Goal: Task Accomplishment & Management: Use online tool/utility

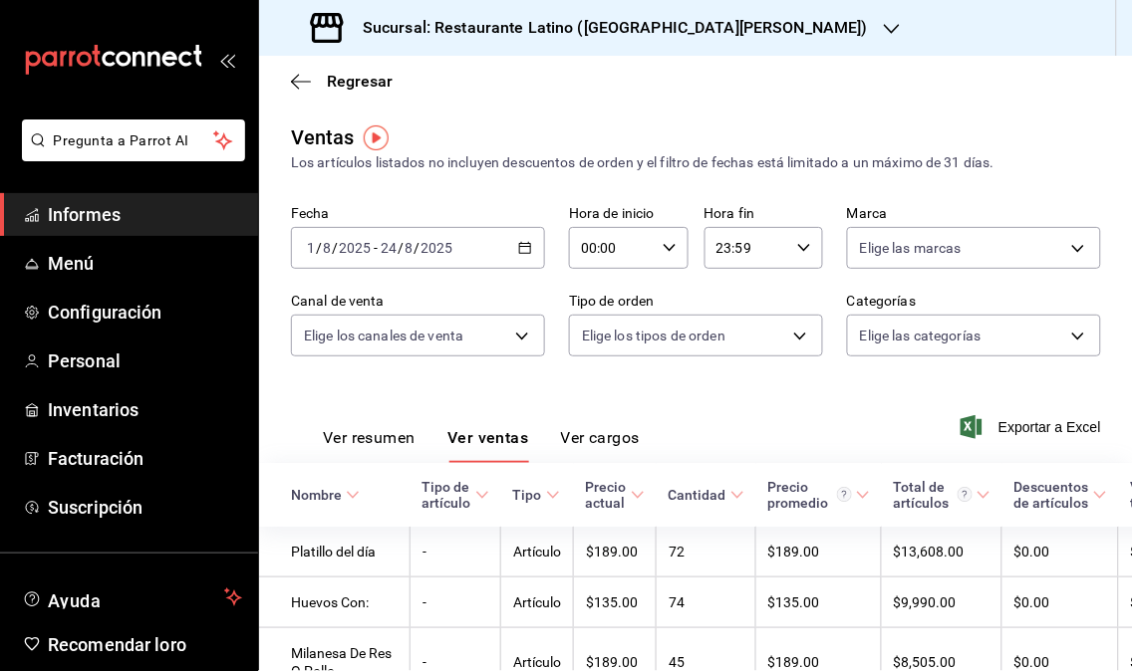
click at [693, 28] on div "Sucursal: Restaurante Latino (San Lucas)" at bounding box center [591, 28] width 633 height 56
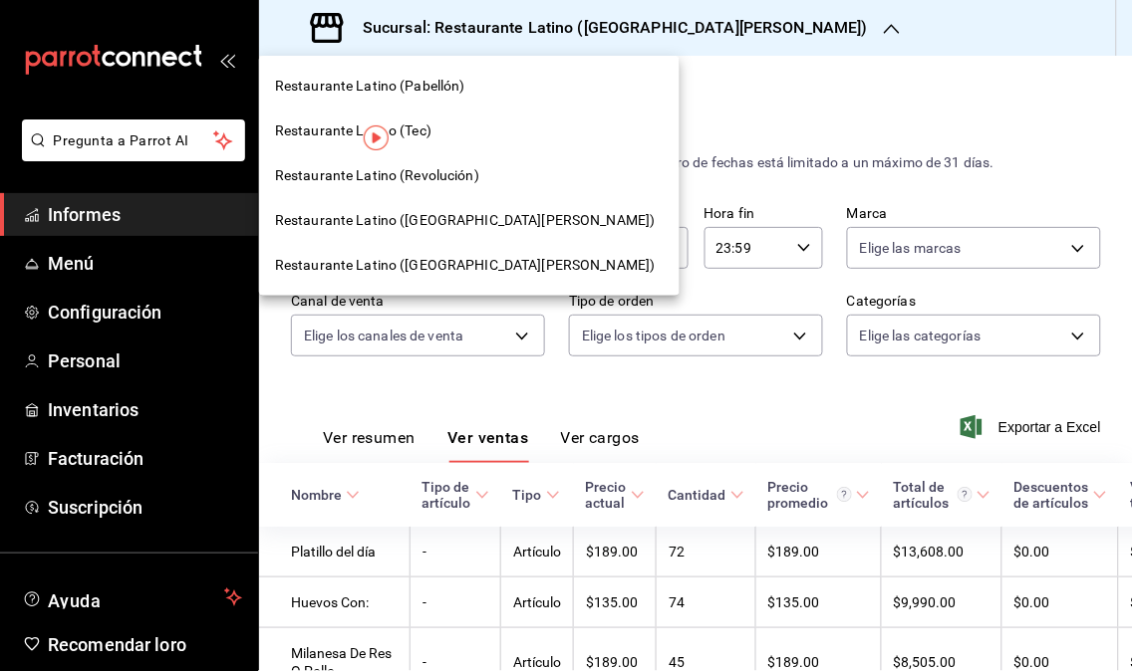
click at [450, 153] on div "Restaurante Latino (Revolución)" at bounding box center [469, 175] width 420 height 45
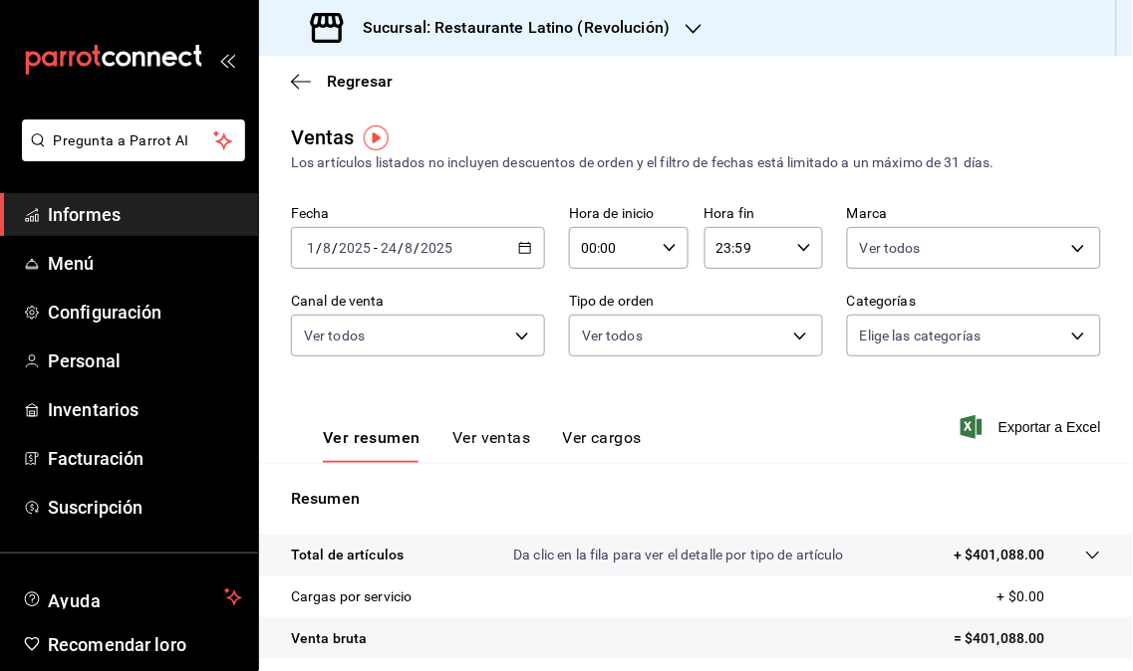
click at [519, 254] on \(Stroke\) "button" at bounding box center [525, 248] width 12 height 11
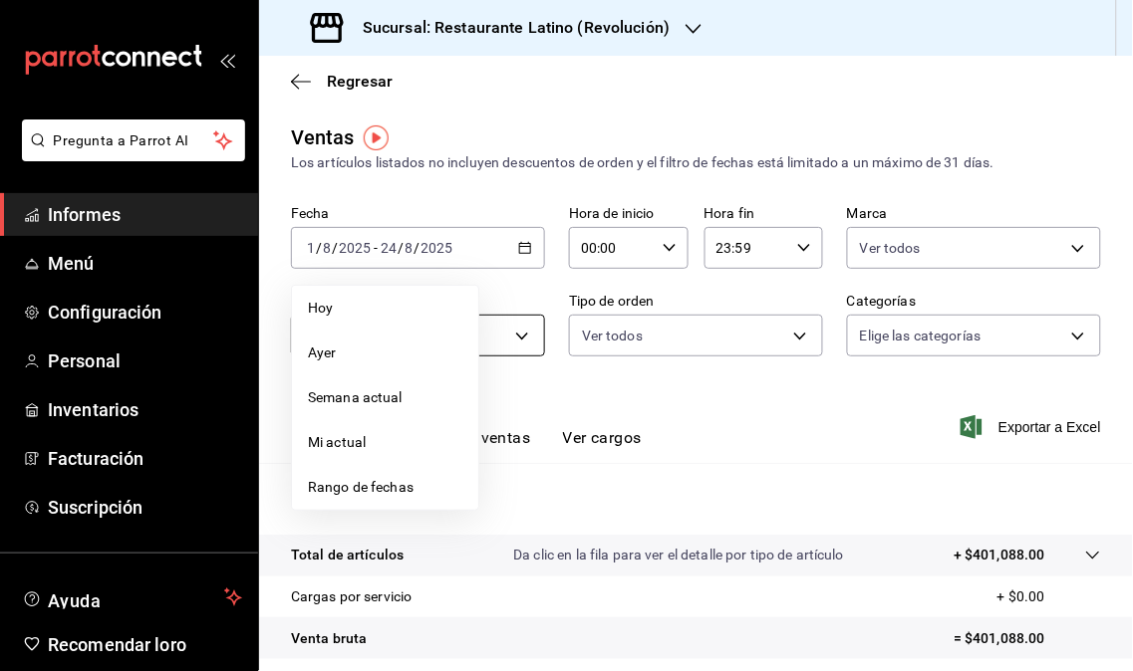
click at [391, 322] on li "Hoy" at bounding box center [385, 308] width 186 height 45
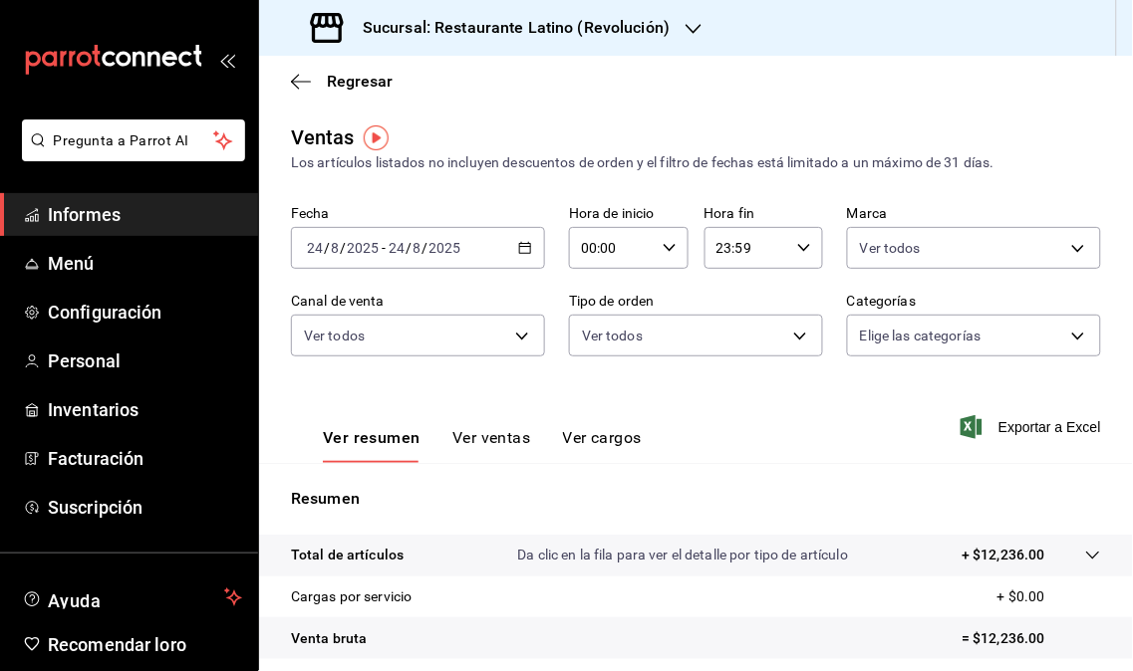
click at [695, 26] on icon "button" at bounding box center [693, 29] width 16 height 10
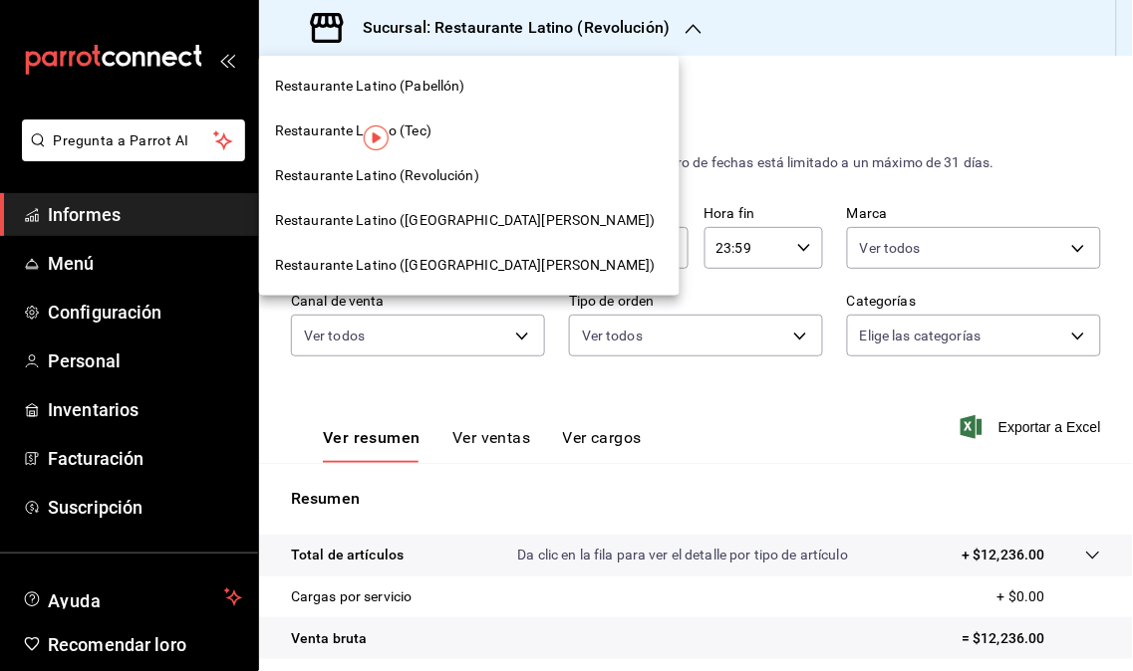
click at [454, 205] on div "Restaurante Latino ([GEOGRAPHIC_DATA][PERSON_NAME])" at bounding box center [469, 220] width 420 height 45
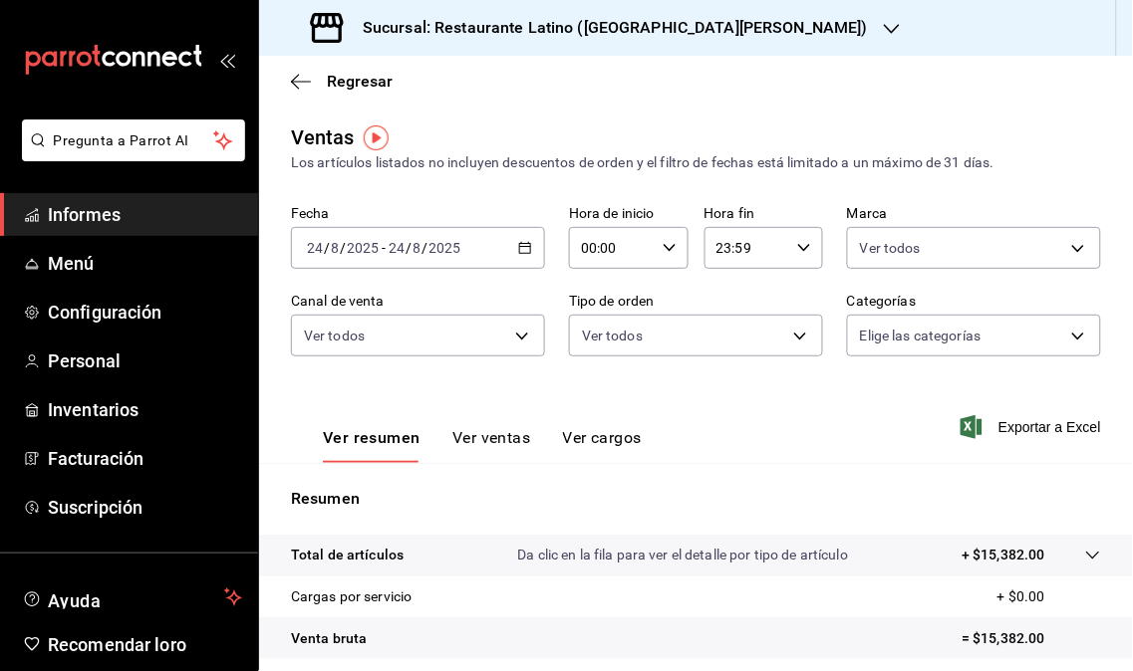
click at [750, 12] on div "Sucursal: Restaurante Latino ([GEOGRAPHIC_DATA][PERSON_NAME])" at bounding box center [591, 28] width 633 height 56
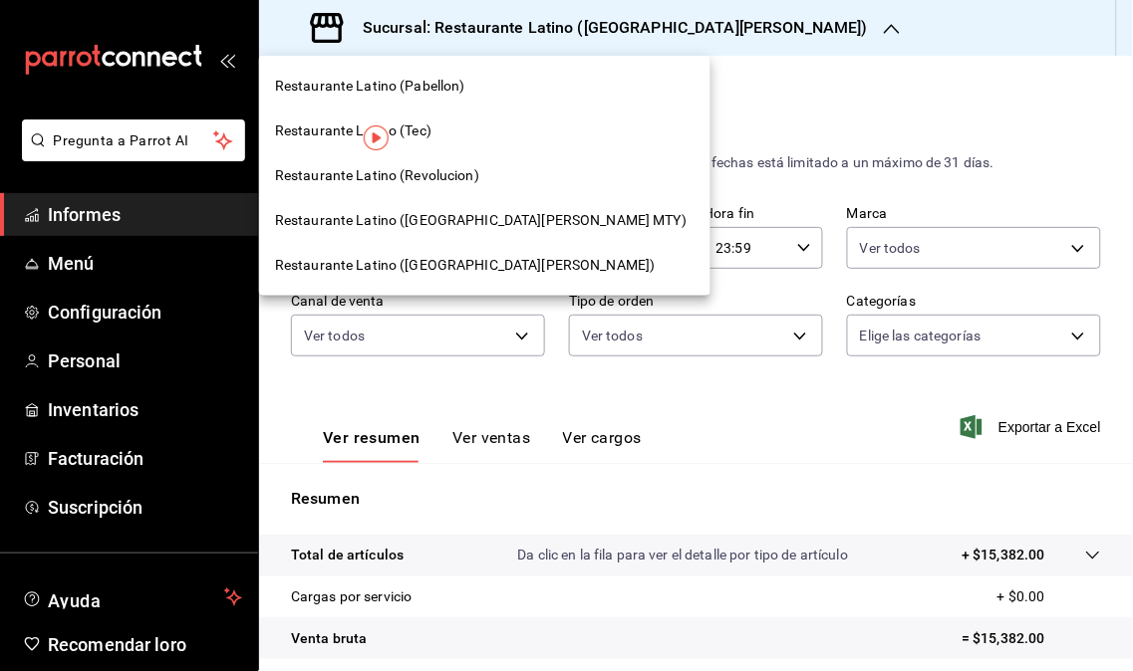
click at [752, 21] on div at bounding box center [566, 335] width 1133 height 671
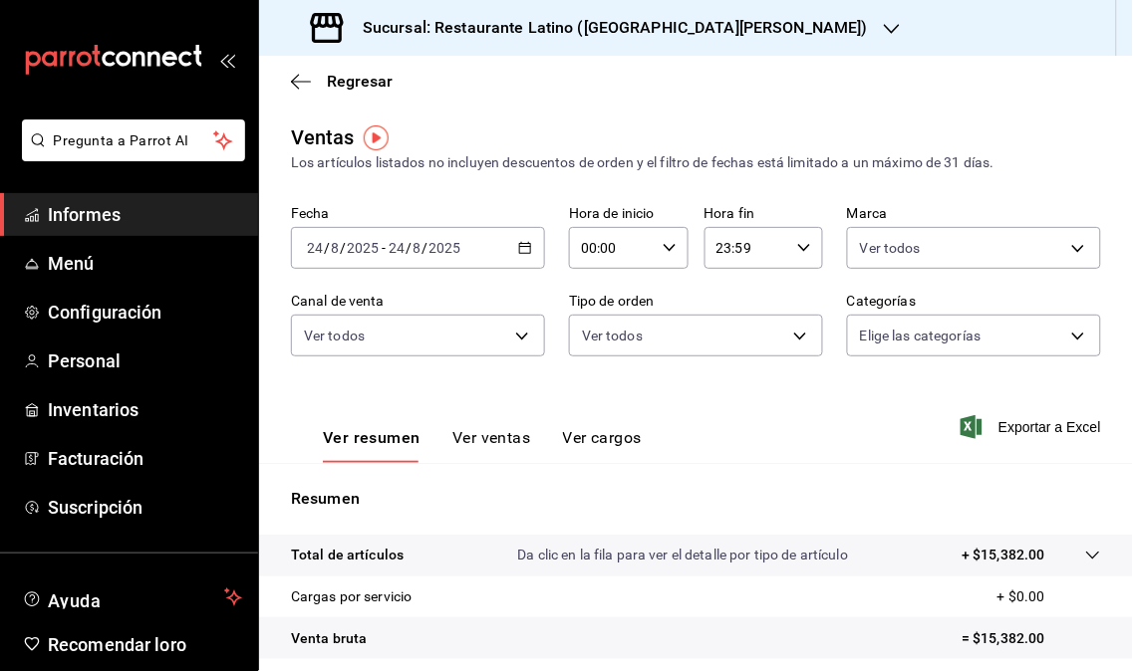
click at [884, 25] on icon "button" at bounding box center [892, 29] width 16 height 16
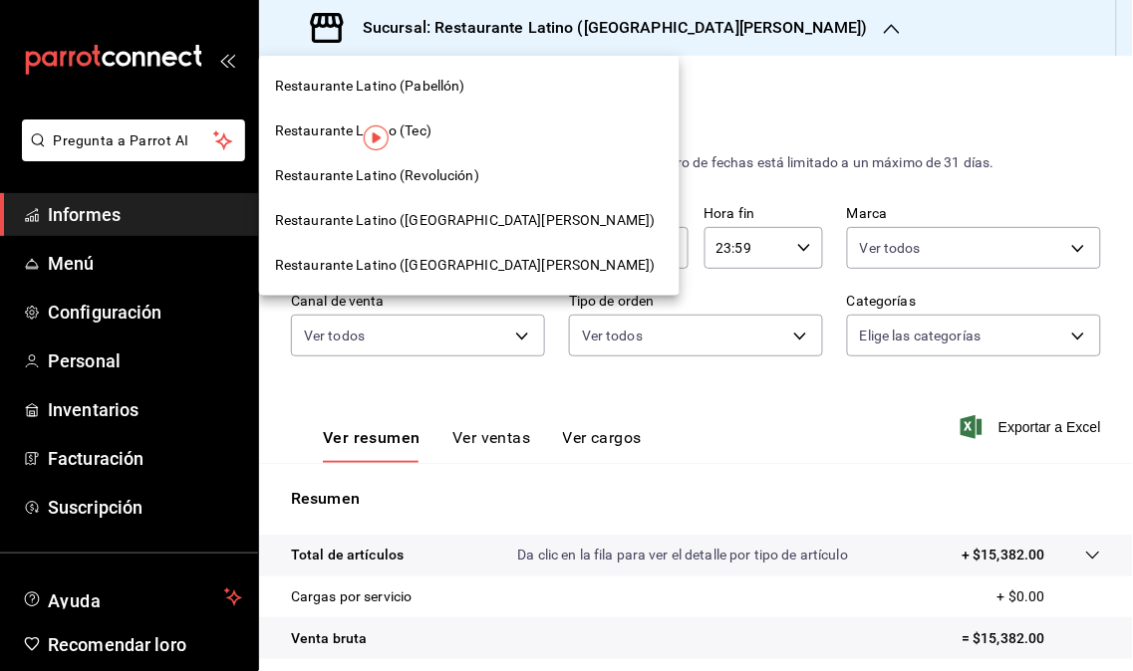
click at [390, 167] on font "Restaurante Latino (Revolución)" at bounding box center [377, 175] width 204 height 16
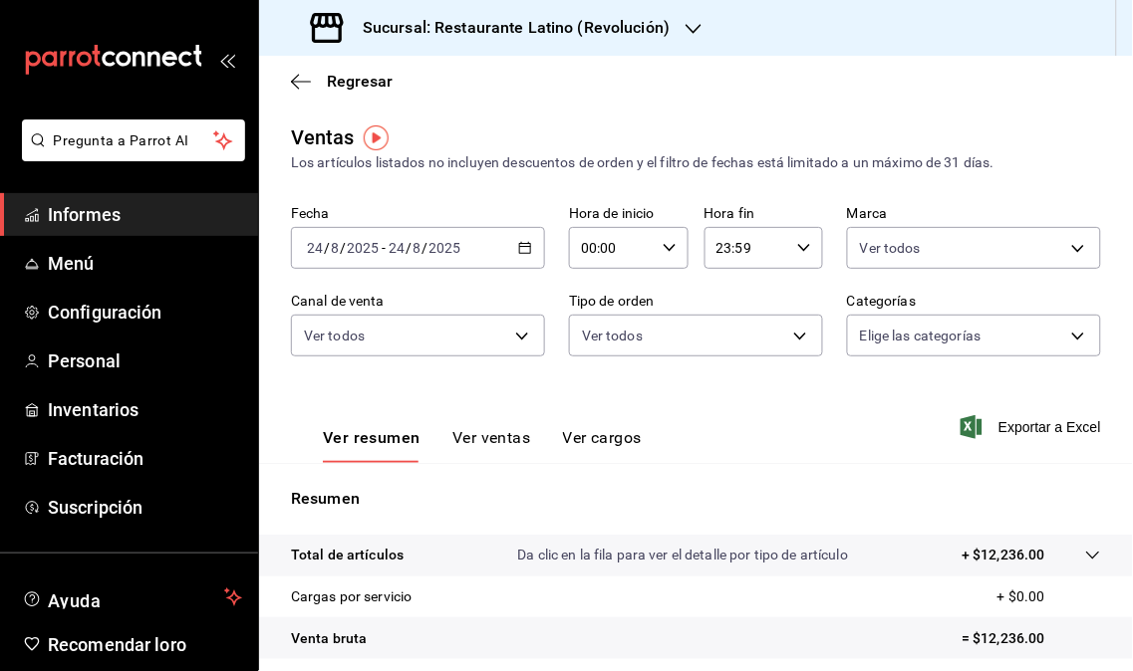
click at [700, 25] on div "Sucursal: Restaurante Latino (Revolución)" at bounding box center [492, 28] width 434 height 56
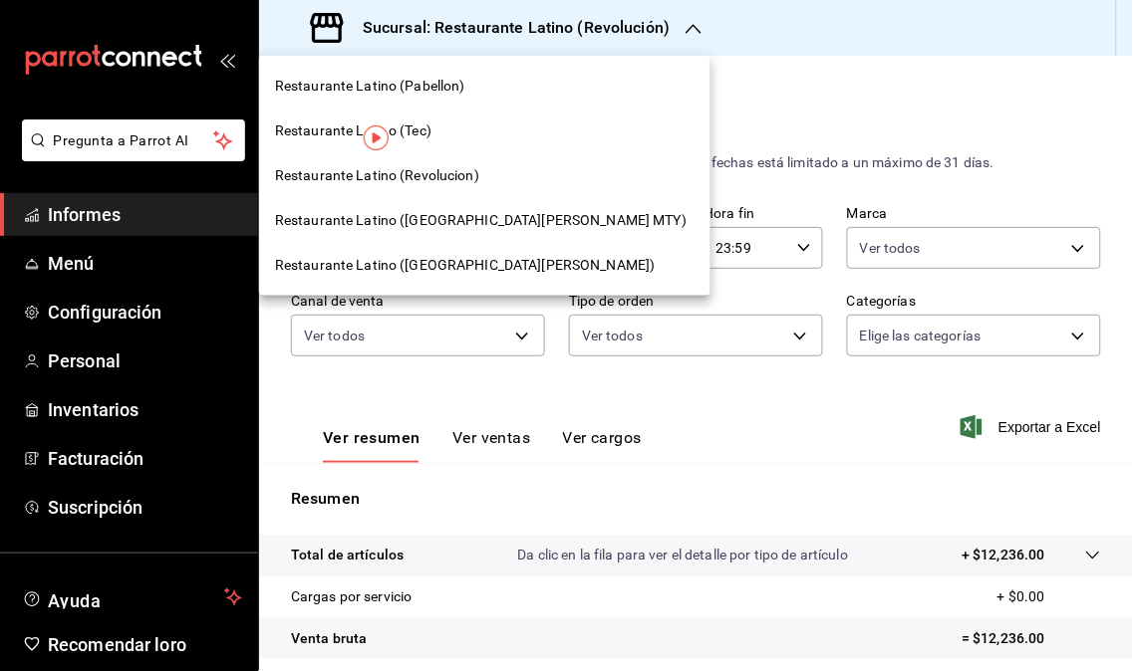
click at [510, 220] on span "Restaurante Latino ([GEOGRAPHIC_DATA][PERSON_NAME] MTY)" at bounding box center [480, 220] width 411 height 21
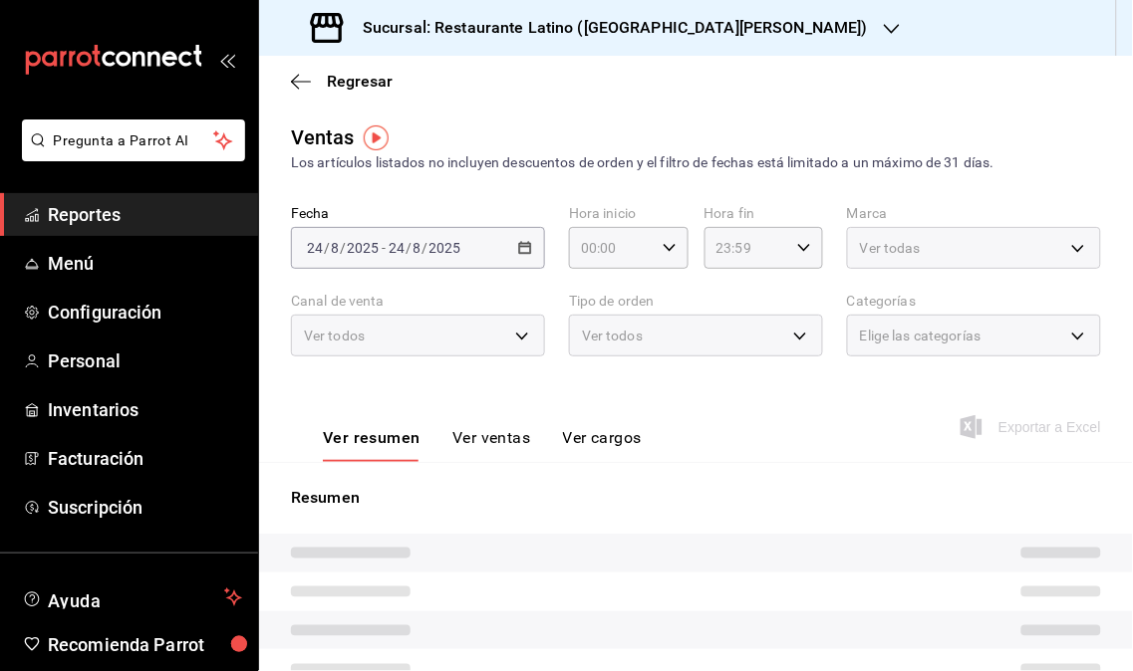
click at [884, 28] on icon "button" at bounding box center [892, 29] width 16 height 16
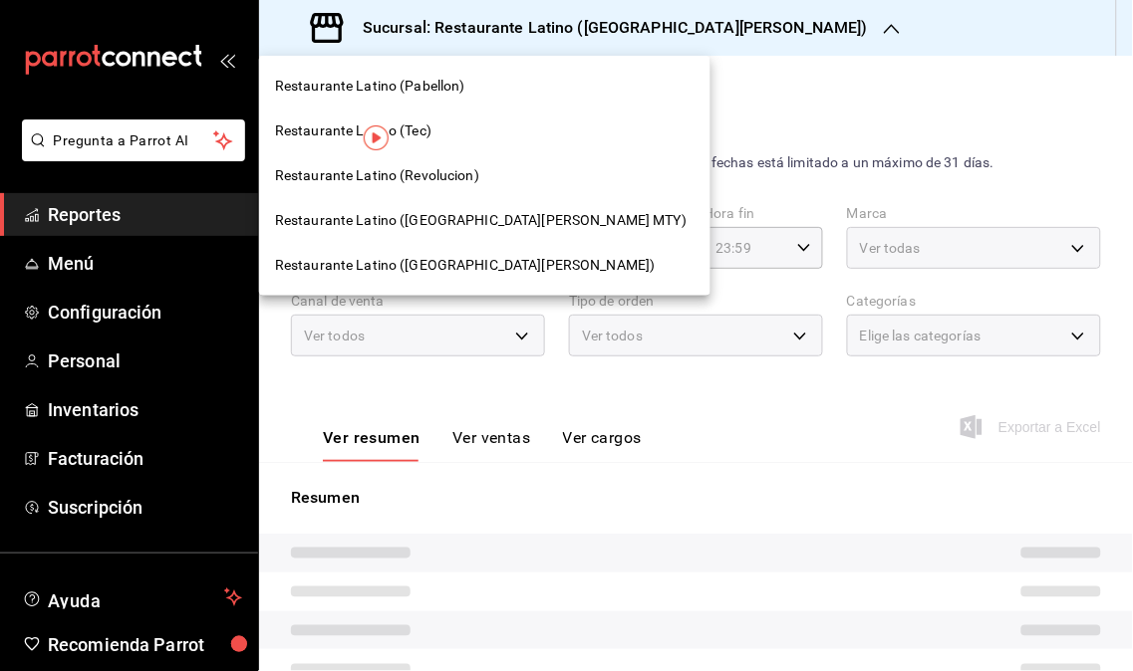
click at [439, 76] on span "Restaurante Latino (Pabellon)" at bounding box center [370, 86] width 190 height 21
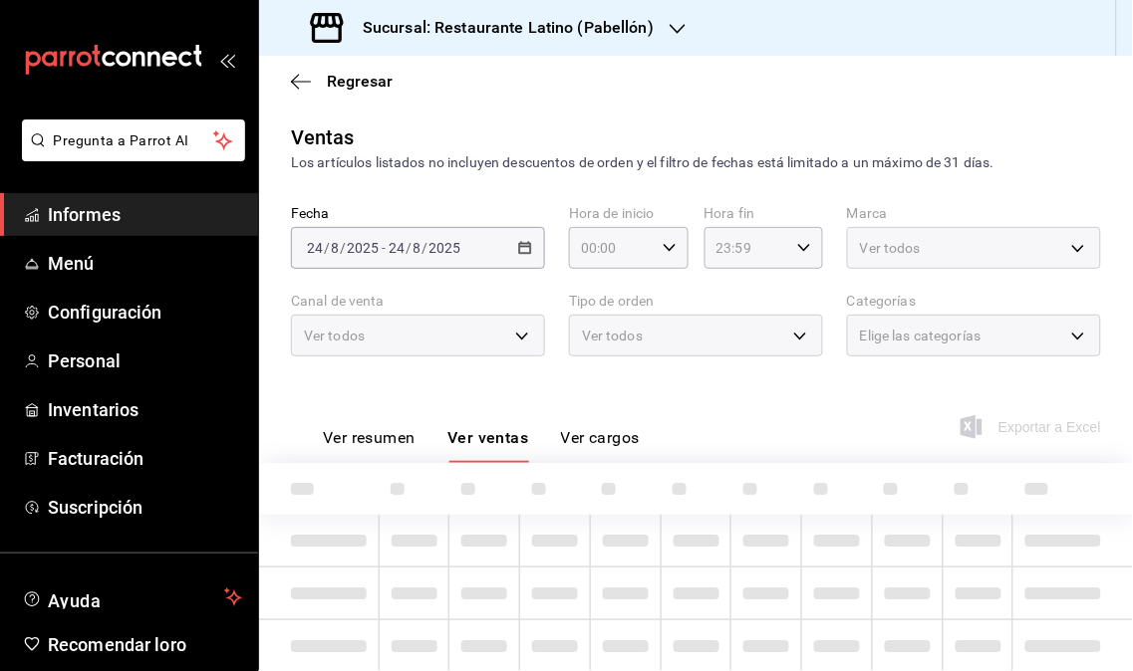
click at [146, 216] on span "Informes" at bounding box center [145, 214] width 194 height 27
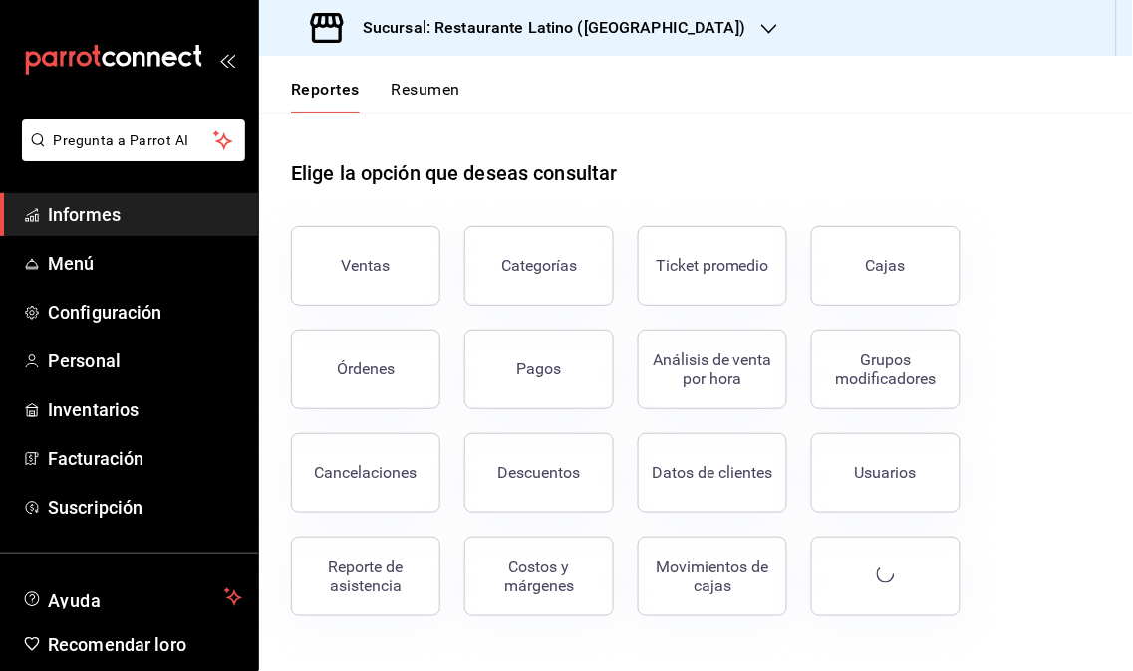
click at [761, 28] on icon "button" at bounding box center [769, 29] width 16 height 10
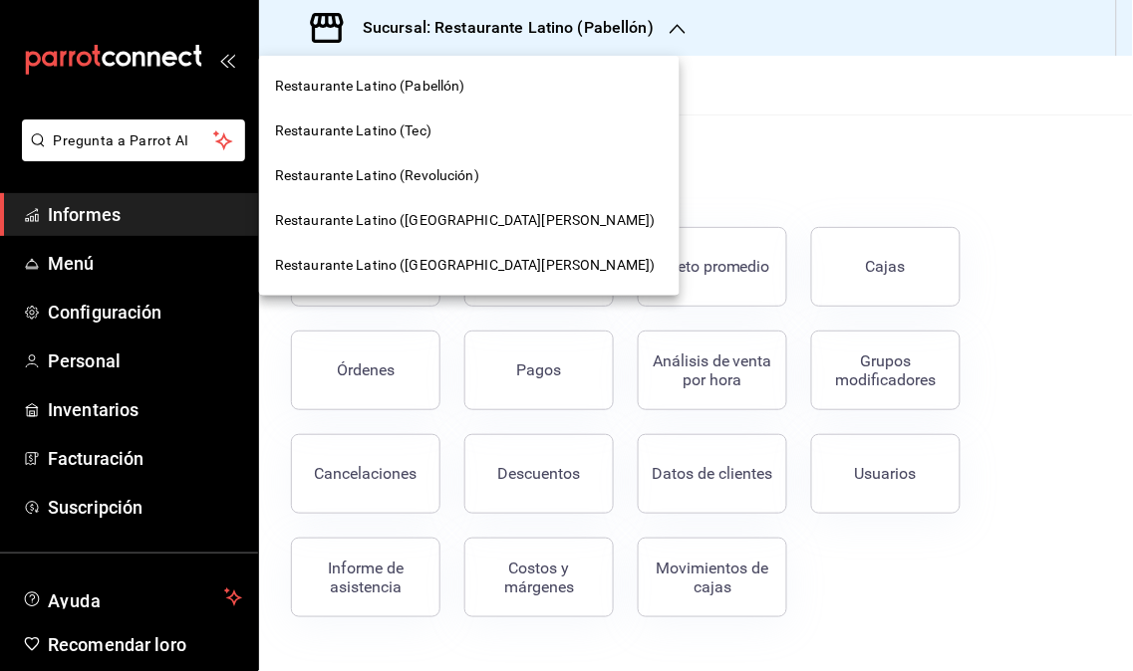
click at [458, 173] on font "Restaurante Latino (Revolución)" at bounding box center [377, 175] width 204 height 16
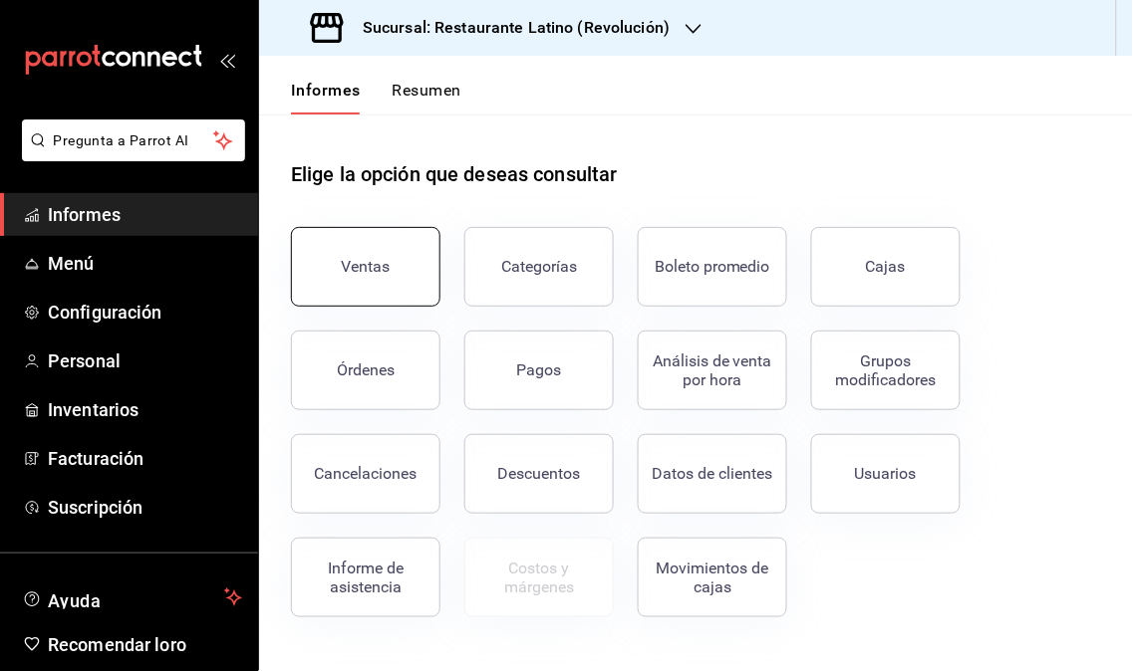
click at [402, 261] on button "Ventas" at bounding box center [365, 267] width 149 height 80
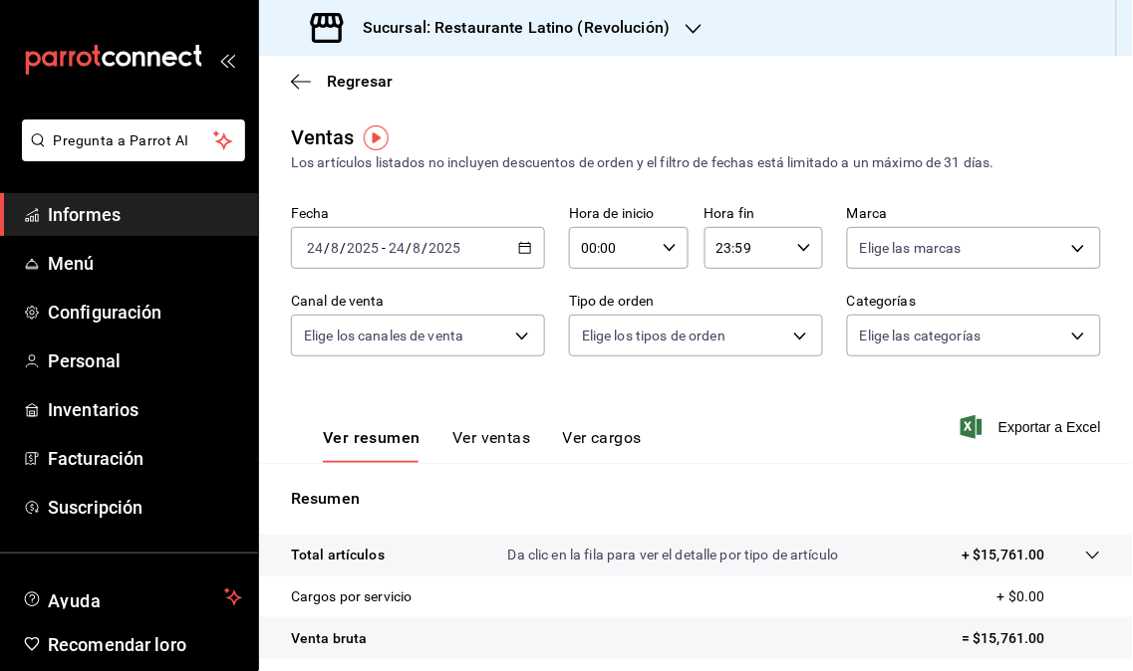
click at [677, 36] on div "Sucursal: Restaurante Latino (Revolución)" at bounding box center [492, 28] width 434 height 56
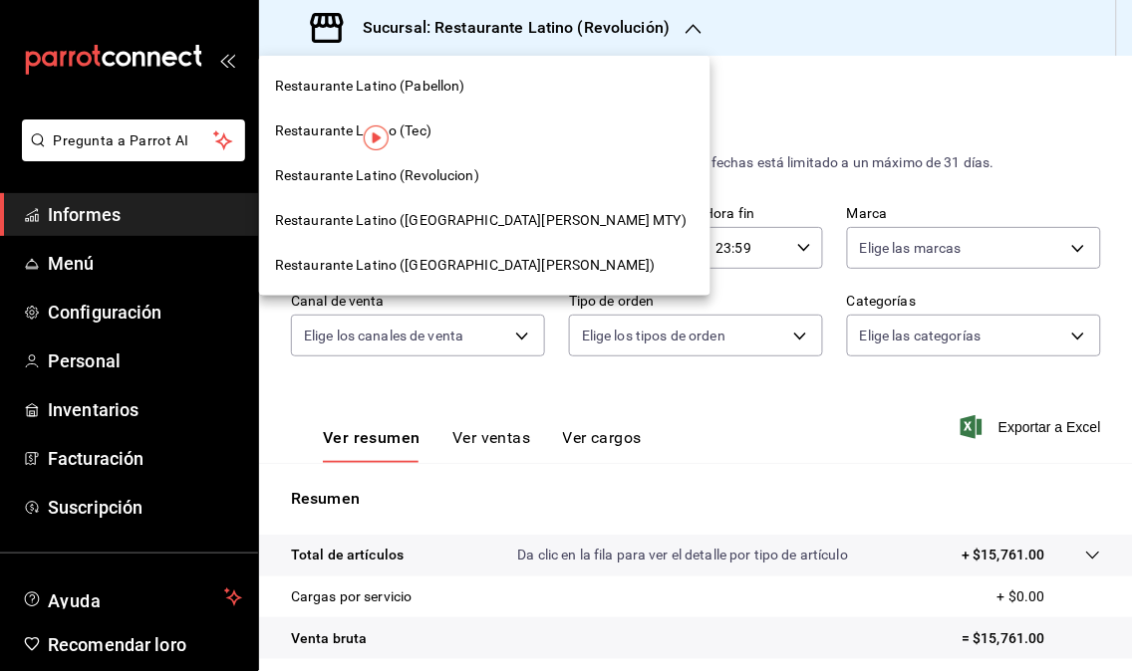
click at [464, 224] on span "Restaurante Latino ([GEOGRAPHIC_DATA][PERSON_NAME] MTY)" at bounding box center [480, 220] width 411 height 21
